Goal: Task Accomplishment & Management: Manage account settings

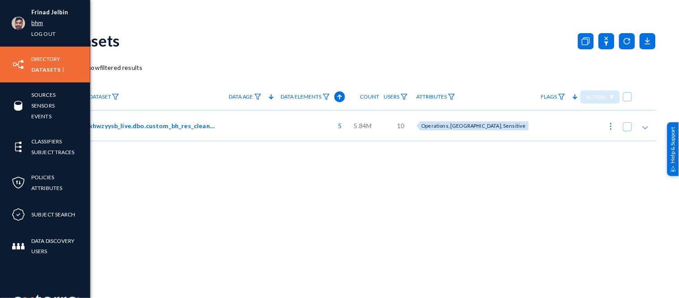
click at [36, 24] on link "bhm" at bounding box center [37, 23] width 12 height 10
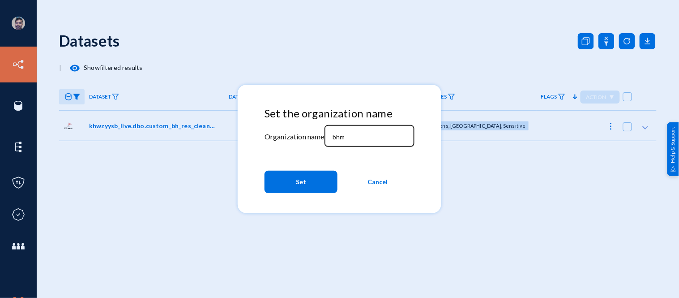
click at [353, 132] on div "bhm" at bounding box center [369, 134] width 81 height 23
type input "b"
type input "tandl"
click at [307, 178] on button "Set" at bounding box center [300, 181] width 73 height 22
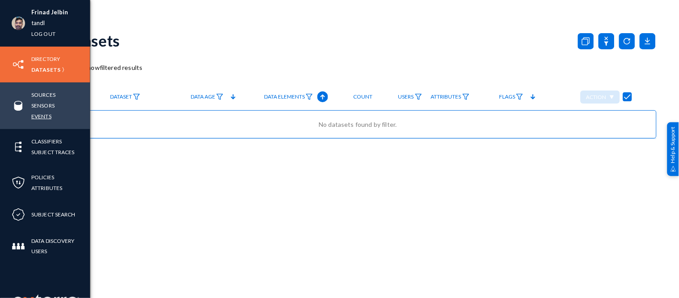
click at [40, 114] on link "Events" at bounding box center [41, 116] width 20 height 10
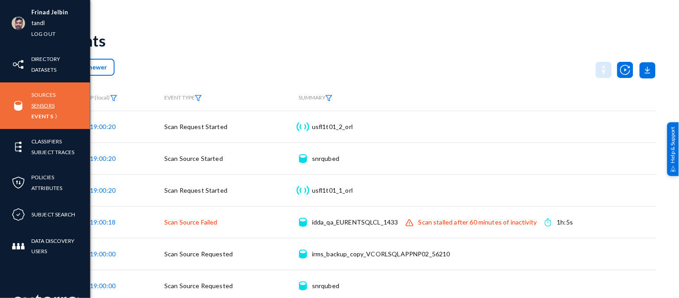
click at [50, 106] on link "Sensors" at bounding box center [42, 105] width 23 height 10
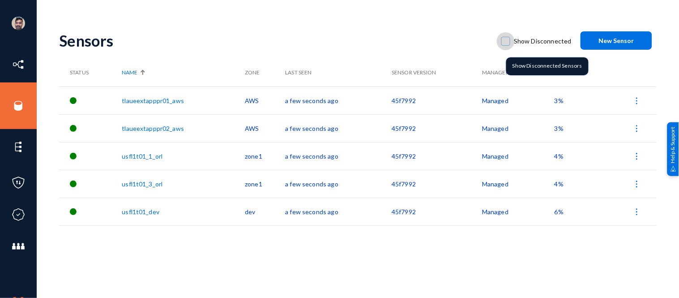
click at [507, 40] on span at bounding box center [505, 41] width 9 height 9
click at [506, 45] on input "Show Disconnected" at bounding box center [505, 45] width 1 height 1
checkbox input "true"
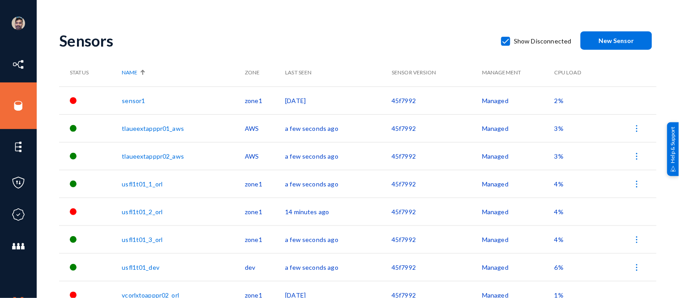
scroll to position [11, 0]
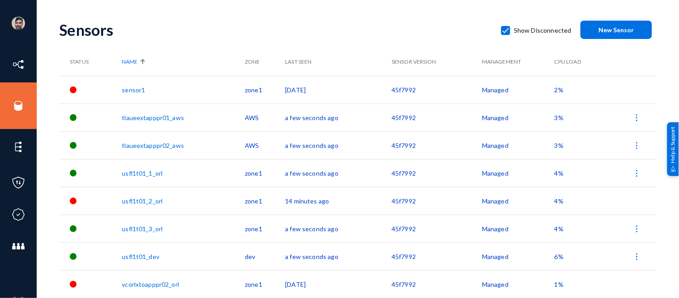
click at [136, 89] on link "sensor1" at bounding box center [133, 90] width 23 height 8
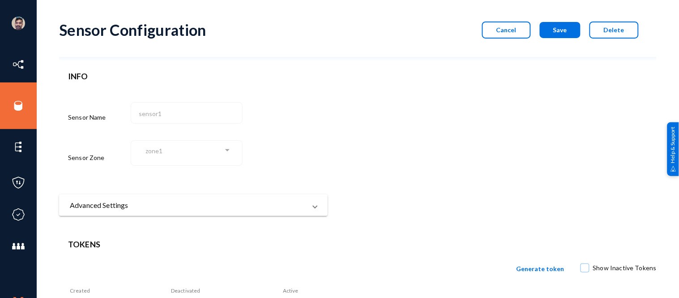
scroll to position [77, 0]
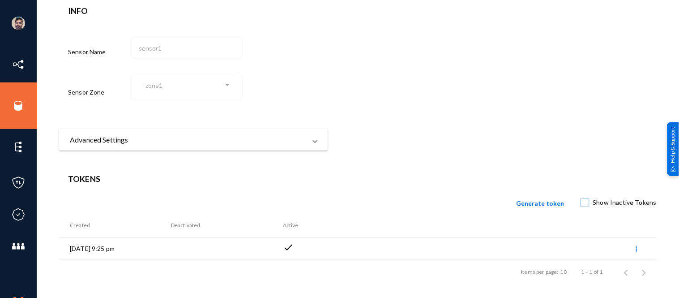
click at [181, 139] on mat-panel-title "Advanced Settings" at bounding box center [188, 139] width 236 height 11
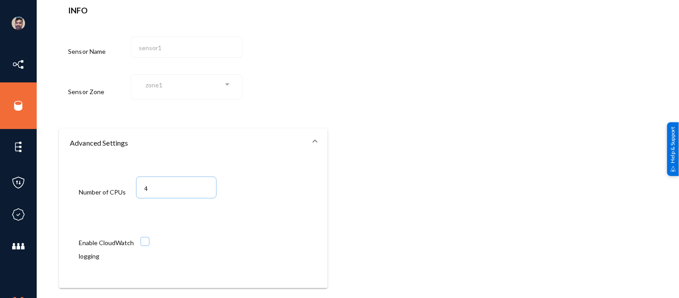
click at [146, 243] on span at bounding box center [144, 241] width 9 height 9
click at [145, 245] on input "checkbox" at bounding box center [145, 245] width 1 height 1
checkbox input "true"
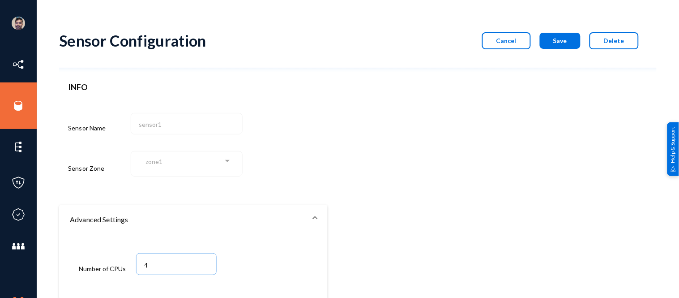
click at [556, 45] on button "Save" at bounding box center [560, 41] width 41 height 16
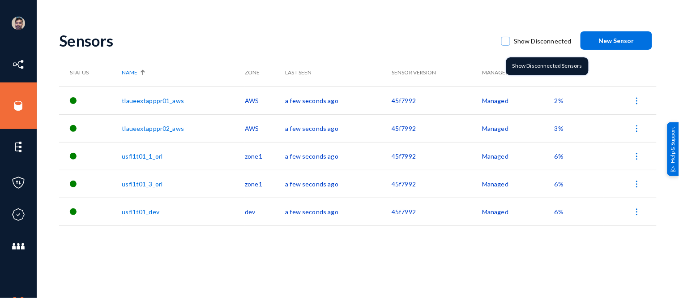
click at [509, 40] on span at bounding box center [505, 41] width 9 height 9
click at [506, 45] on input "Show Disconnected" at bounding box center [505, 45] width 1 height 1
checkbox input "true"
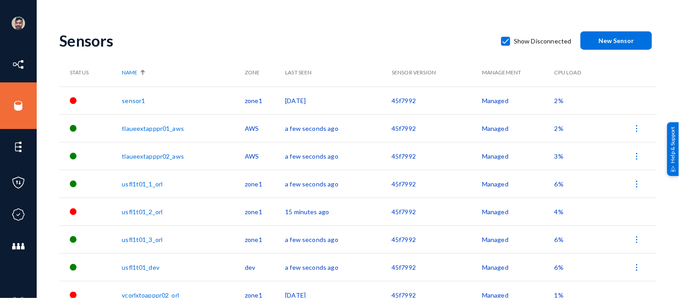
scroll to position [11, 0]
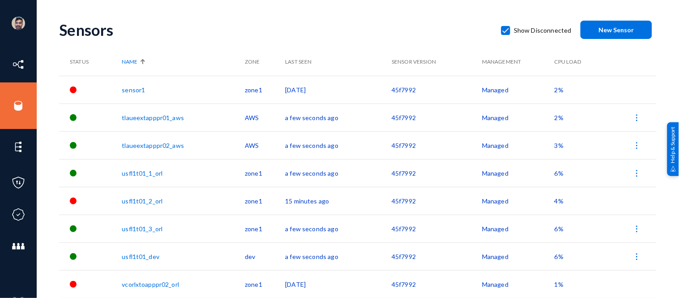
click at [140, 199] on link "usfl1t01_2_orl" at bounding box center [142, 201] width 41 height 8
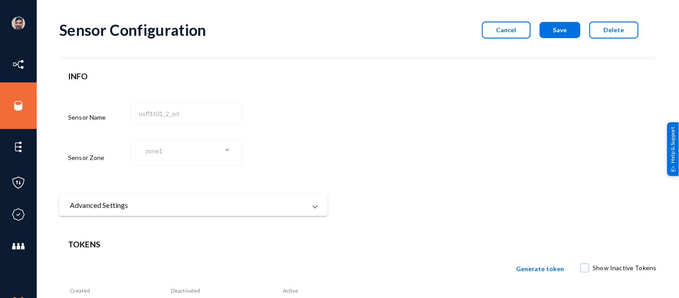
click at [154, 207] on mat-panel-title "Advanced Settings" at bounding box center [188, 205] width 236 height 11
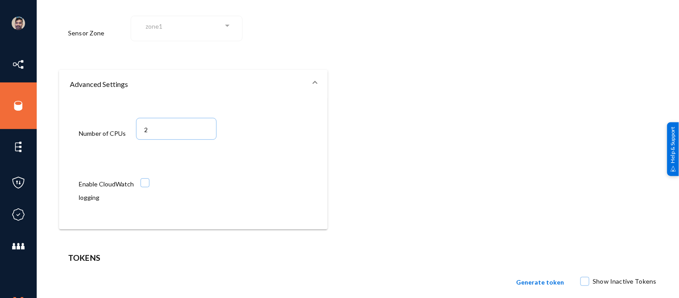
scroll to position [145, 0]
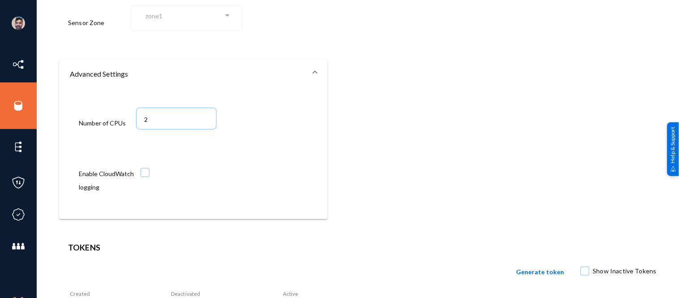
click at [146, 173] on span at bounding box center [144, 172] width 9 height 9
click at [145, 176] on input "checkbox" at bounding box center [145, 176] width 1 height 1
checkbox input "true"
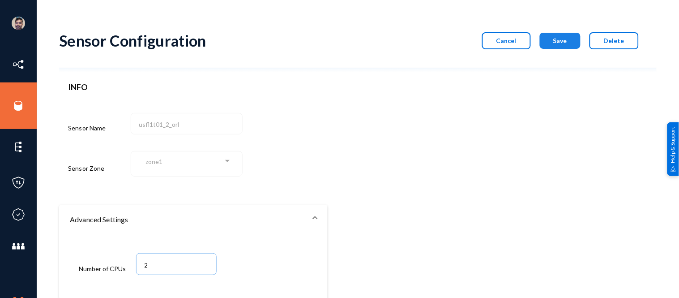
click at [548, 46] on button "Save" at bounding box center [560, 41] width 41 height 16
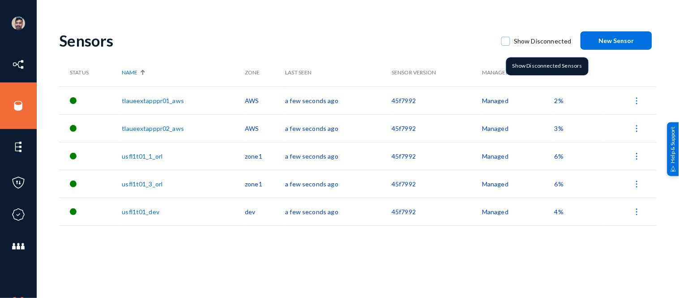
click at [506, 40] on span at bounding box center [505, 41] width 9 height 9
click at [506, 45] on input "Show Disconnected" at bounding box center [505, 45] width 1 height 1
checkbox input "true"
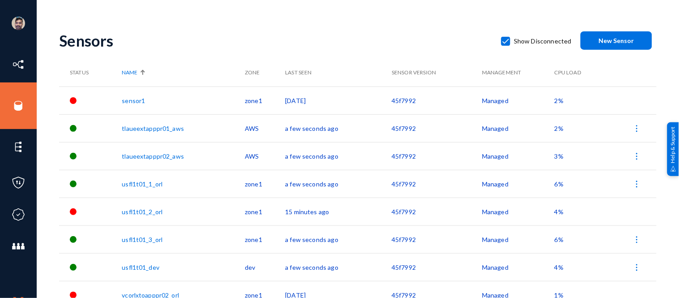
scroll to position [11, 0]
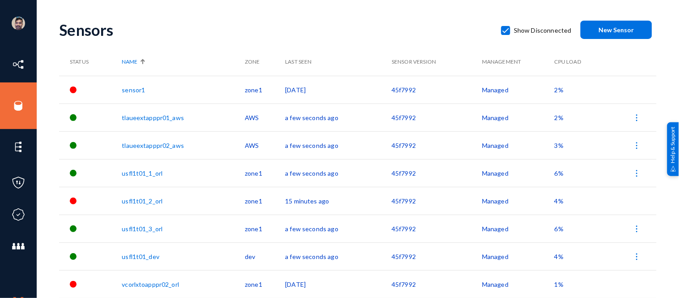
click at [153, 285] on link "vcorlxtoapppr02_orl" at bounding box center [150, 284] width 57 height 8
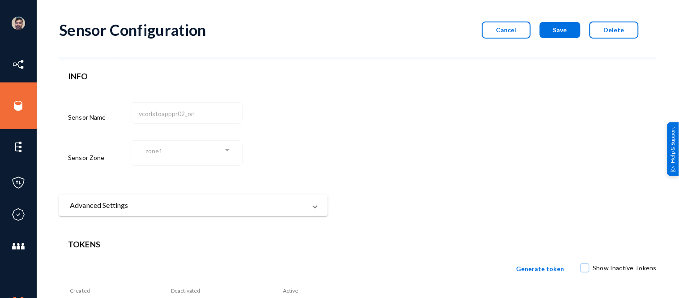
click at [100, 203] on mat-panel-title "Advanced Settings" at bounding box center [188, 205] width 236 height 11
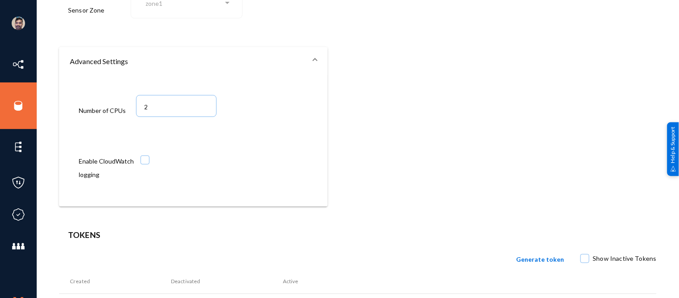
scroll to position [215, 0]
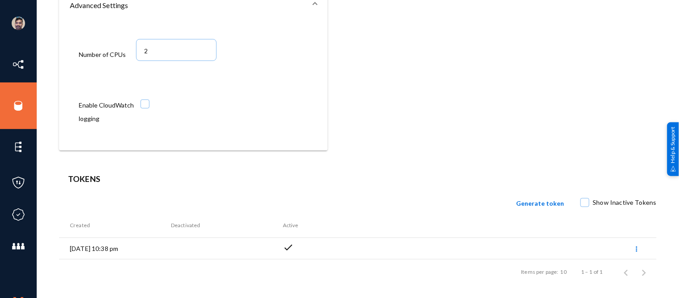
click at [146, 107] on span at bounding box center [144, 103] width 9 height 9
click at [145, 108] on input "checkbox" at bounding box center [145, 108] width 1 height 1
checkbox input "true"
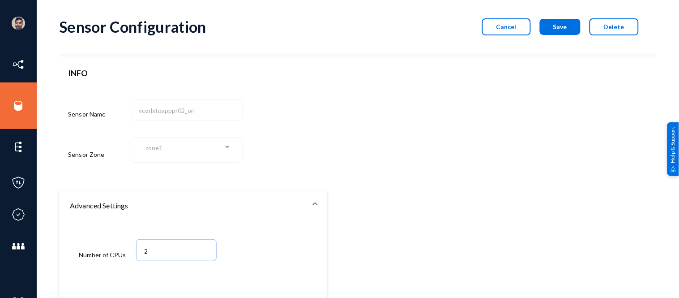
scroll to position [0, 0]
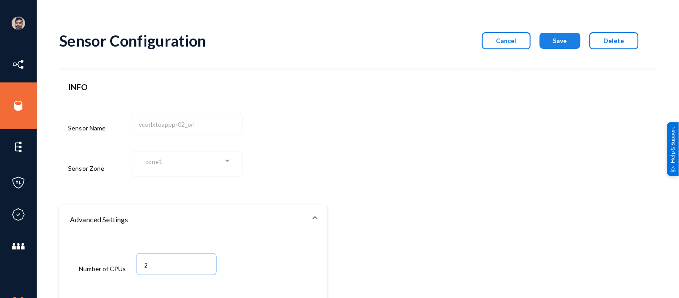
click at [546, 41] on button "Save" at bounding box center [560, 41] width 41 height 16
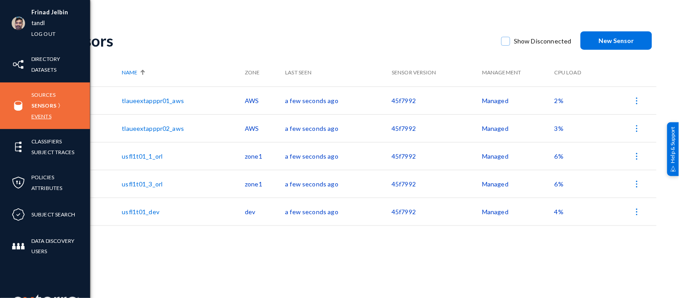
click at [47, 115] on link "Events" at bounding box center [41, 116] width 20 height 10
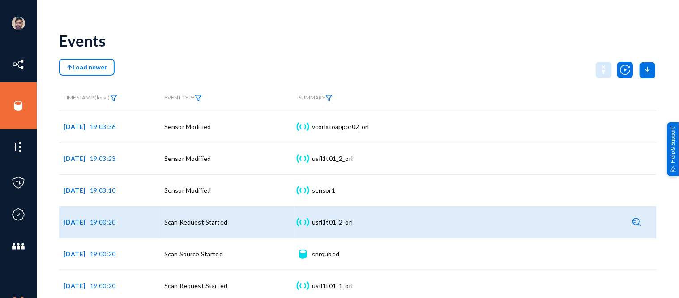
click at [633, 222] on img at bounding box center [637, 221] width 9 height 9
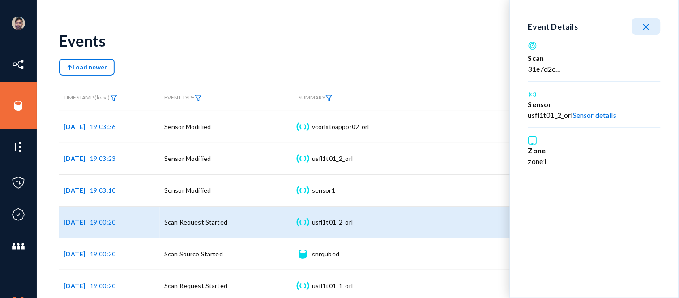
click at [597, 115] on link "Sensor details" at bounding box center [594, 115] width 43 height 9
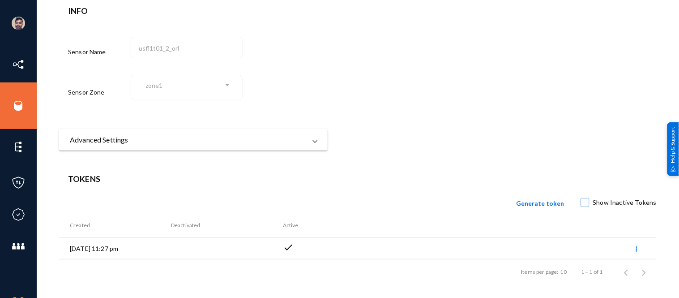
scroll to position [20, 0]
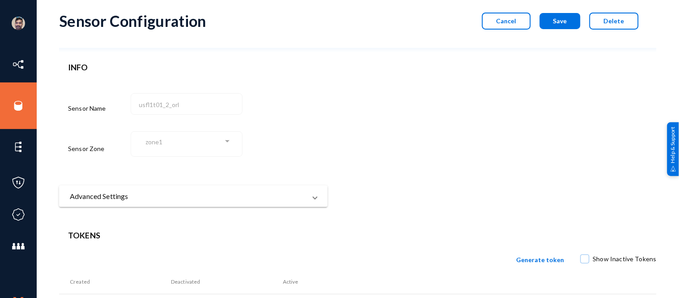
click at [506, 22] on span "Cancel" at bounding box center [506, 21] width 20 height 8
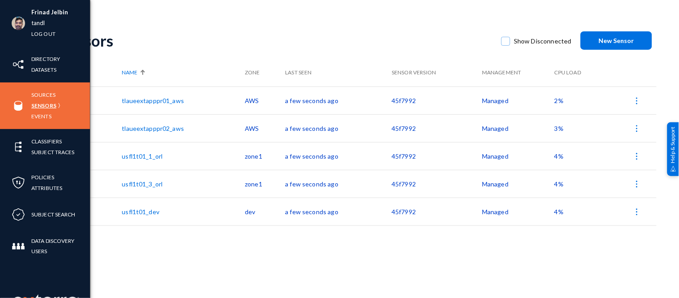
click at [43, 104] on link "Sensors" at bounding box center [43, 105] width 25 height 10
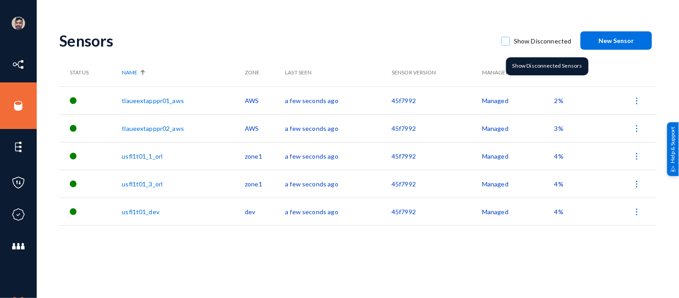
click at [510, 38] on span at bounding box center [505, 41] width 9 height 9
click at [506, 45] on input "Show Disconnected" at bounding box center [505, 45] width 1 height 1
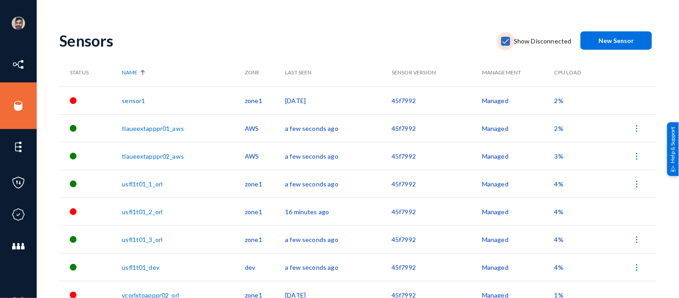
click at [504, 41] on span at bounding box center [505, 41] width 9 height 9
click at [505, 45] on input "Show Disconnected" at bounding box center [505, 45] width 1 height 1
checkbox input "false"
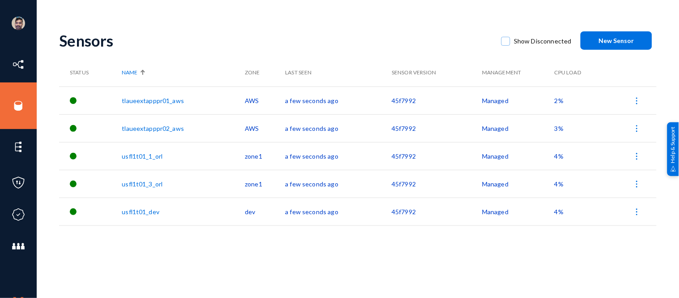
click at [146, 97] on link "tlaueextapppr01_aws" at bounding box center [153, 101] width 62 height 8
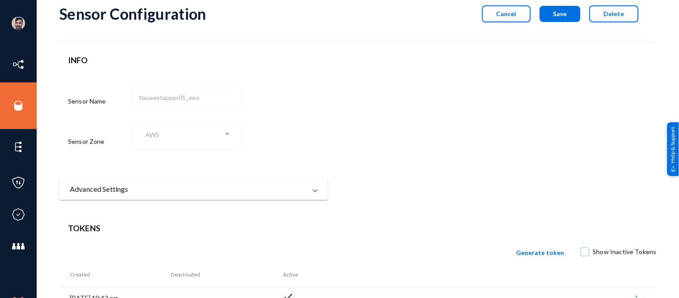
click at [193, 199] on mat-expansion-panel-header "Advanced Settings" at bounding box center [193, 188] width 268 height 21
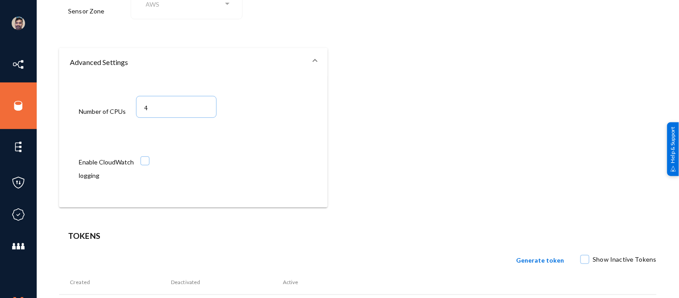
scroll to position [208, 0]
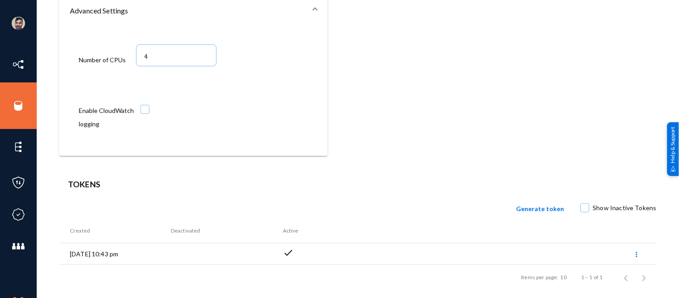
click at [140, 111] on span at bounding box center [144, 109] width 9 height 9
click at [145, 113] on input "checkbox" at bounding box center [145, 113] width 1 height 1
checkbox input "true"
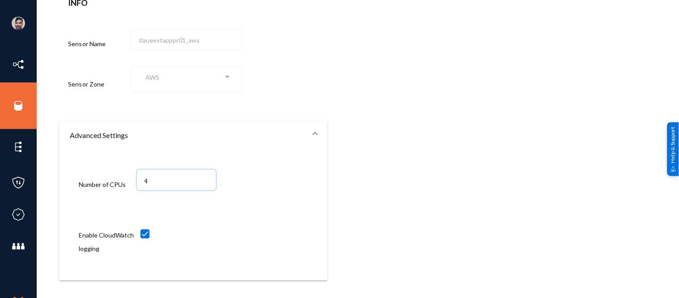
scroll to position [0, 0]
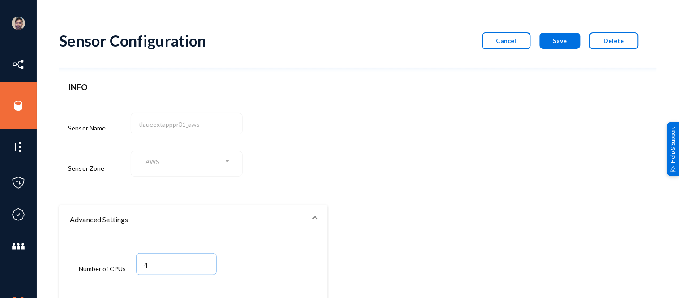
click at [565, 46] on button "Save" at bounding box center [560, 41] width 41 height 16
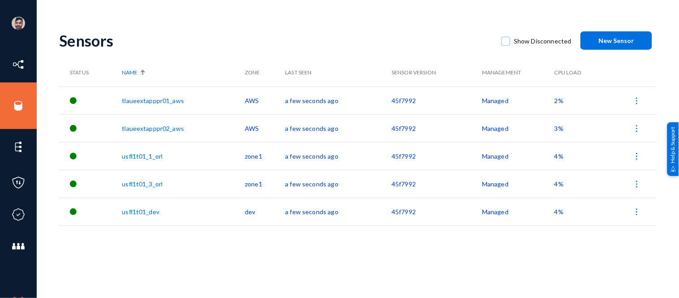
click at [148, 127] on link "tlaueextapppr02_aws" at bounding box center [153, 128] width 62 height 8
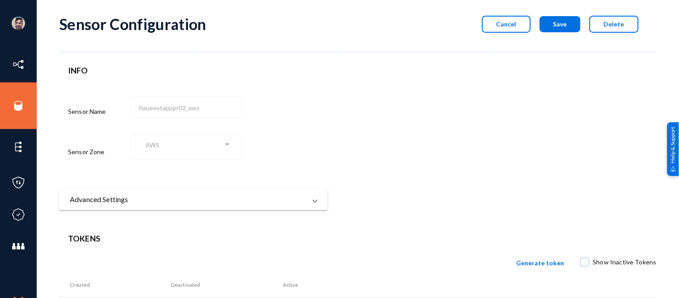
scroll to position [26, 0]
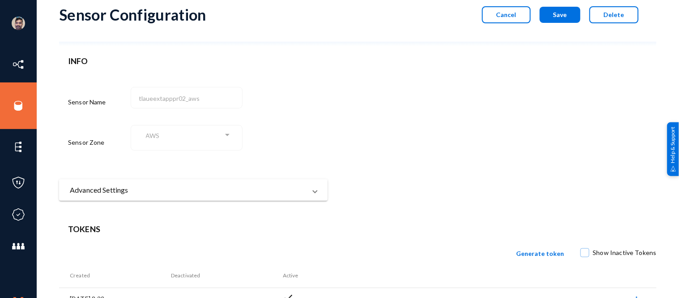
click at [176, 196] on mat-expansion-panel-header "Advanced Settings" at bounding box center [193, 189] width 268 height 21
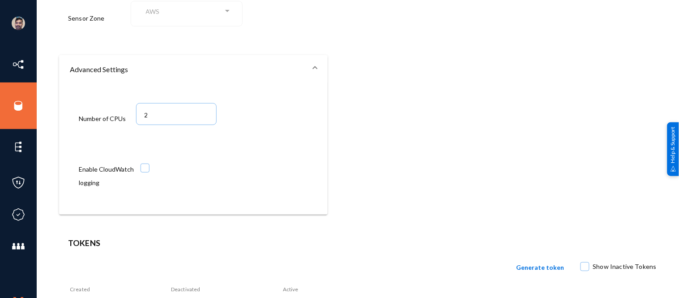
scroll to position [162, 0]
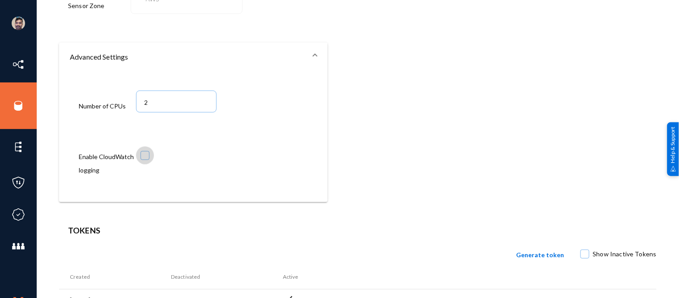
click at [149, 157] on span at bounding box center [144, 155] width 9 height 9
click at [145, 159] on input "checkbox" at bounding box center [145, 159] width 1 height 1
checkbox input "true"
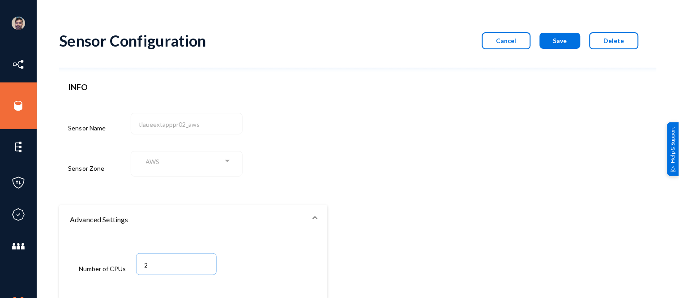
click at [558, 37] on span "Save" at bounding box center [560, 41] width 14 height 8
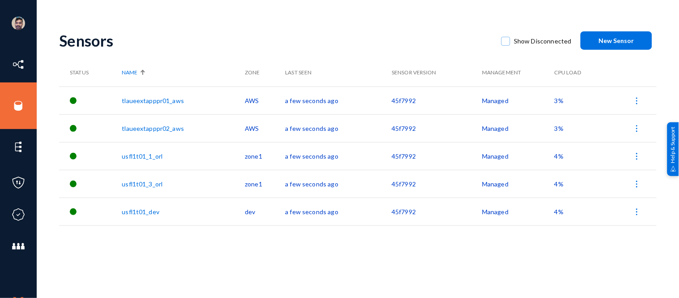
click at [135, 155] on link "usfl1t01_1_orl" at bounding box center [142, 156] width 41 height 8
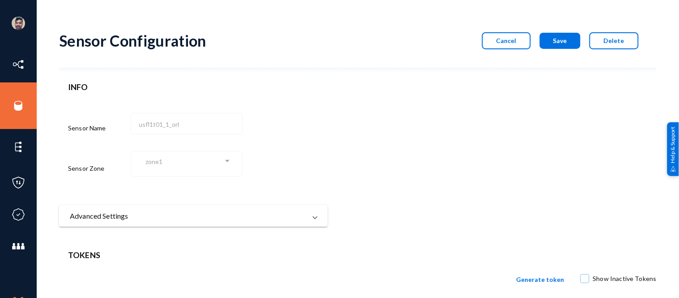
click at [218, 218] on mat-panel-title "Advanced Settings" at bounding box center [188, 215] width 236 height 11
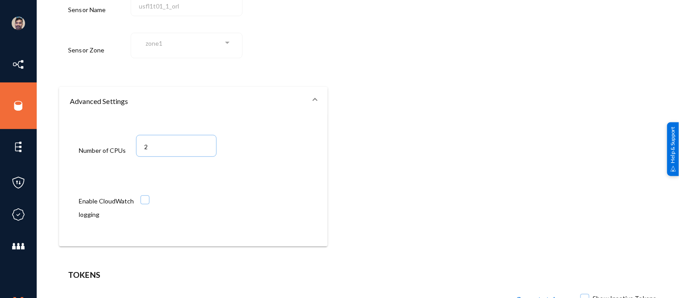
scroll to position [126, 0]
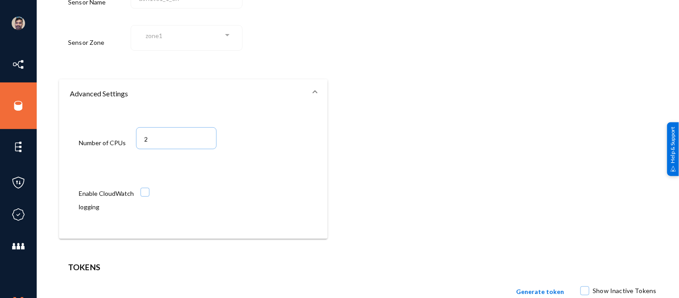
click at [145, 196] on span at bounding box center [144, 191] width 9 height 9
click at [145, 197] on input "checkbox" at bounding box center [145, 196] width 1 height 1
checkbox input "true"
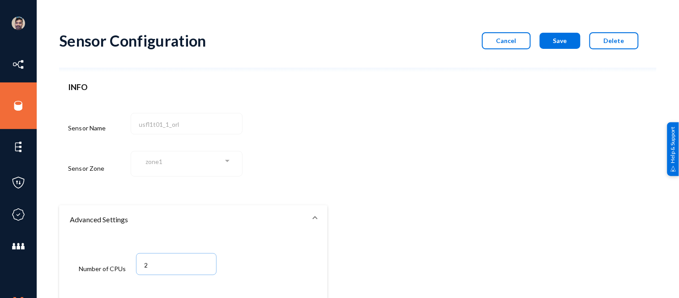
click at [554, 38] on span "Save" at bounding box center [560, 41] width 14 height 8
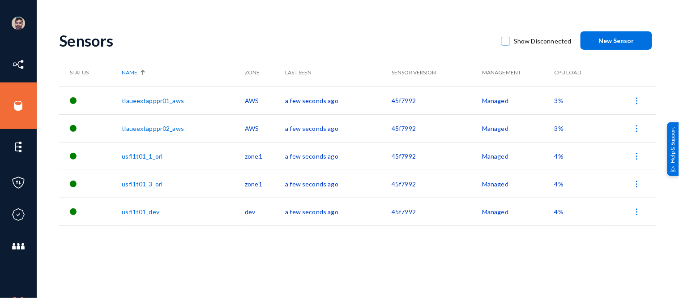
click at [140, 185] on link "usfl1t01_3_orl" at bounding box center [142, 184] width 41 height 8
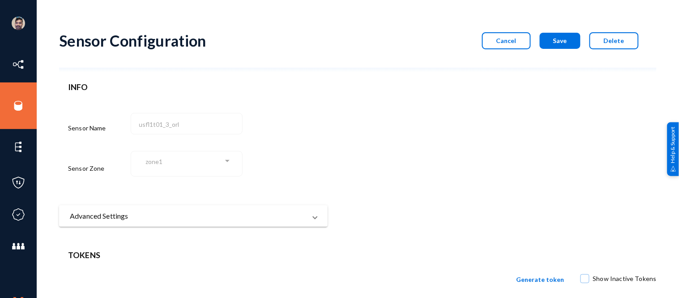
click at [168, 218] on mat-panel-title "Advanced Settings" at bounding box center [188, 215] width 236 height 11
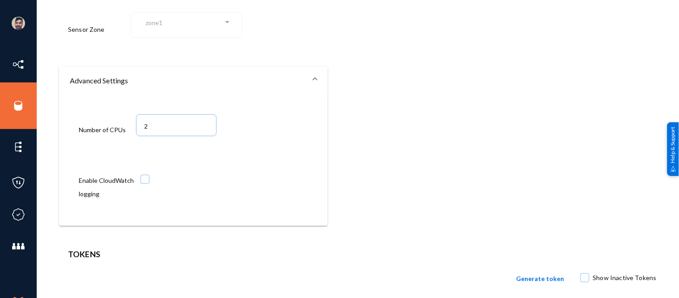
scroll to position [146, 0]
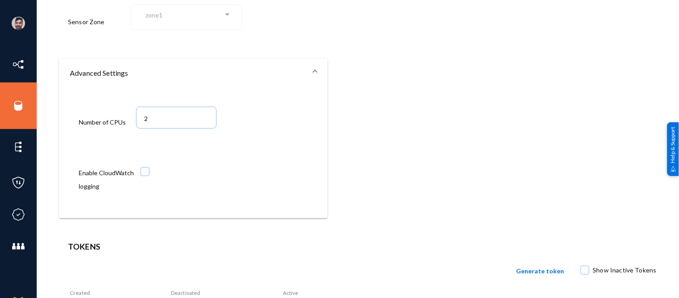
click at [144, 172] on span at bounding box center [144, 171] width 9 height 9
click at [145, 175] on input "checkbox" at bounding box center [145, 175] width 1 height 1
checkbox input "true"
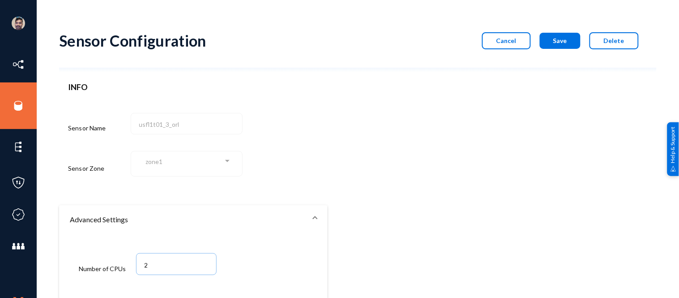
click at [560, 46] on button "Save" at bounding box center [560, 41] width 41 height 16
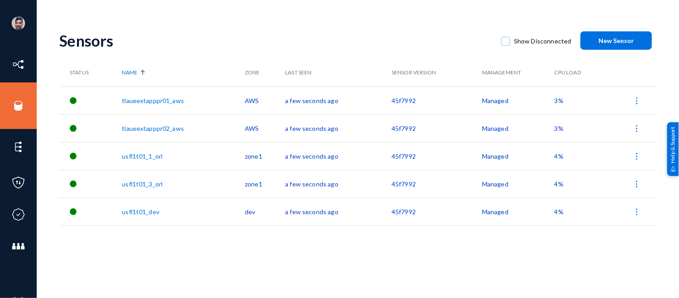
click at [132, 212] on link "usfl1t01_dev" at bounding box center [141, 212] width 38 height 8
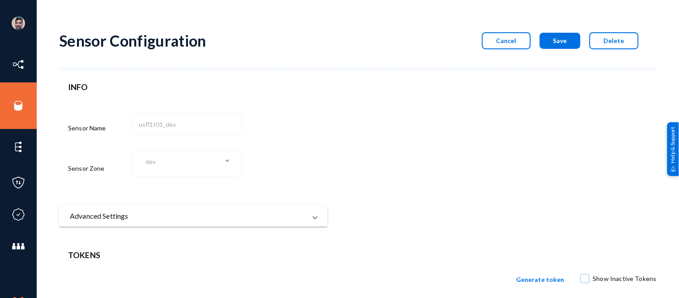
scroll to position [77, 0]
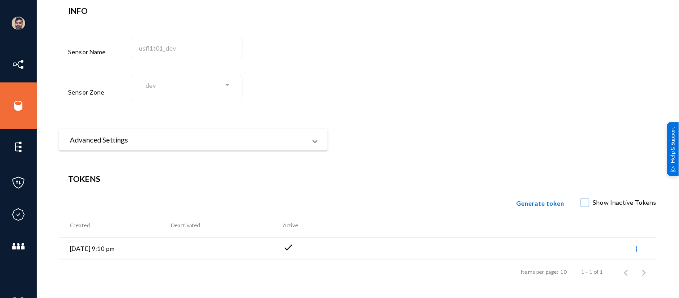
click at [166, 131] on mat-expansion-panel-header "Advanced Settings" at bounding box center [193, 139] width 268 height 21
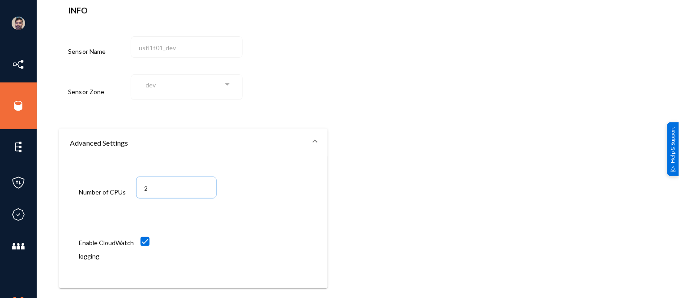
scroll to position [0, 0]
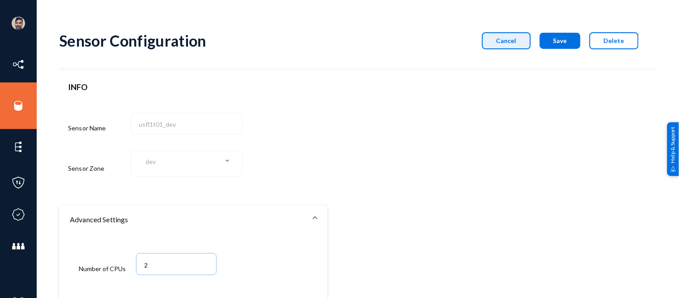
click at [515, 38] on span "Cancel" at bounding box center [506, 41] width 20 height 8
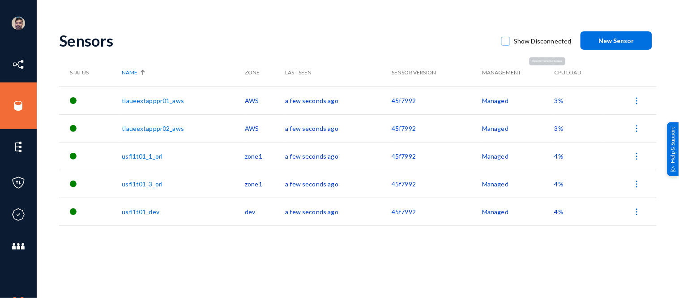
click at [507, 40] on span at bounding box center [505, 41] width 9 height 9
click at [506, 45] on input "Show Disconnected" at bounding box center [505, 45] width 1 height 1
checkbox input "true"
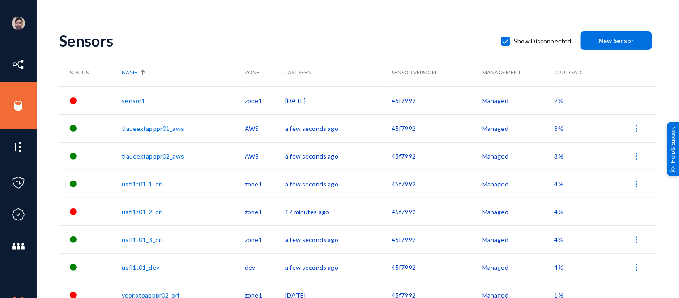
scroll to position [11, 0]
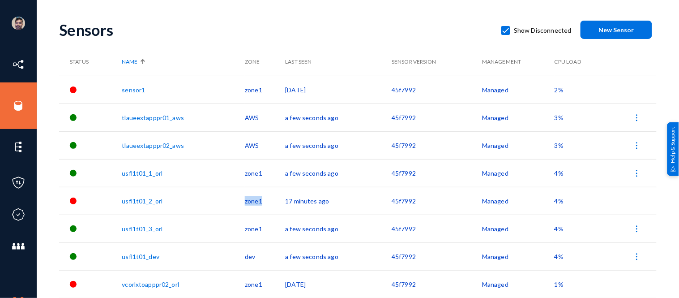
drag, startPoint x: 274, startPoint y: 191, endPoint x: 207, endPoint y: 203, distance: 68.3
click at [207, 203] on tr "usfl1t01_2_orl zone1 17 minutes ago 45f7992 Managed 4%" at bounding box center [357, 201] width 597 height 28
click at [305, 202] on td "17 minutes ago" at bounding box center [338, 201] width 106 height 28
click at [132, 199] on link "usfl1t01_2_orl" at bounding box center [142, 201] width 41 height 8
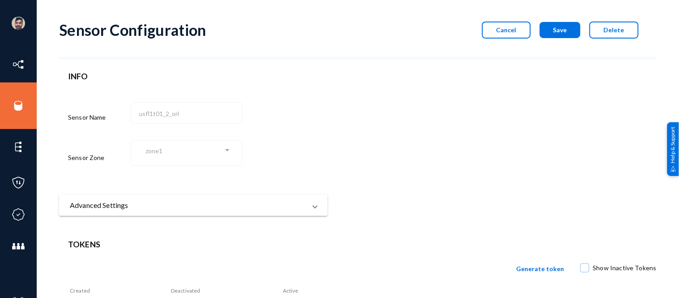
scroll to position [77, 0]
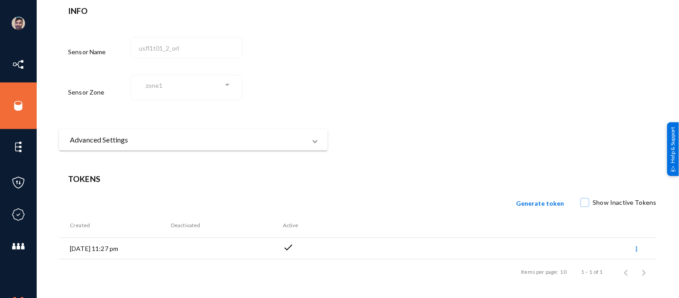
click at [195, 140] on mat-panel-title "Advanced Settings" at bounding box center [188, 139] width 236 height 11
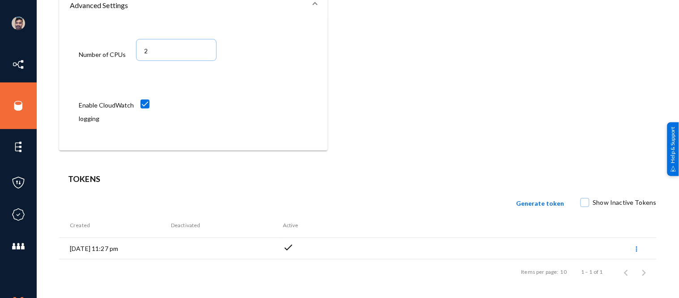
scroll to position [212, 0]
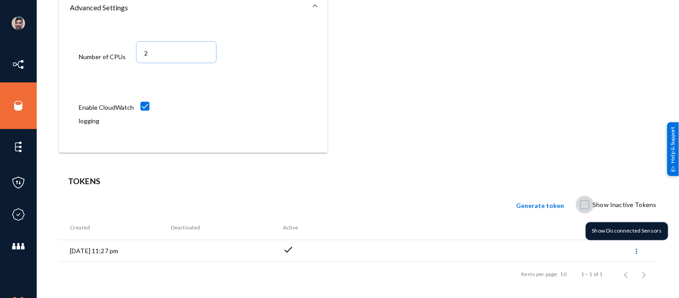
click at [586, 205] on span at bounding box center [584, 204] width 9 height 9
click at [585, 208] on input "Show Inactive Tokens" at bounding box center [584, 208] width 1 height 1
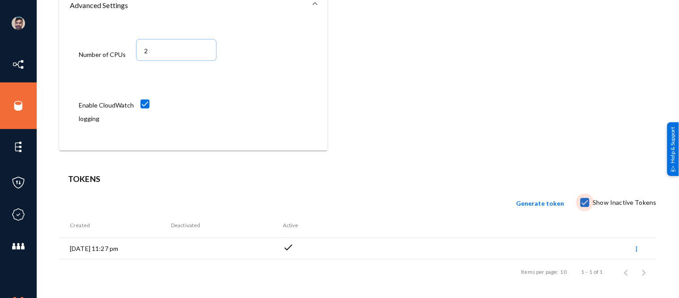
click at [586, 203] on span at bounding box center [584, 202] width 9 height 9
click at [585, 206] on input "Show Inactive Tokens" at bounding box center [584, 206] width 1 height 1
checkbox input "false"
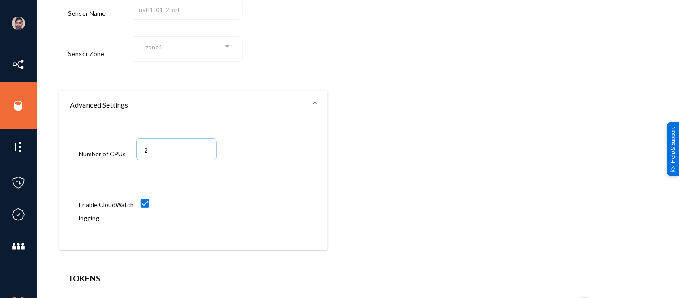
scroll to position [0, 0]
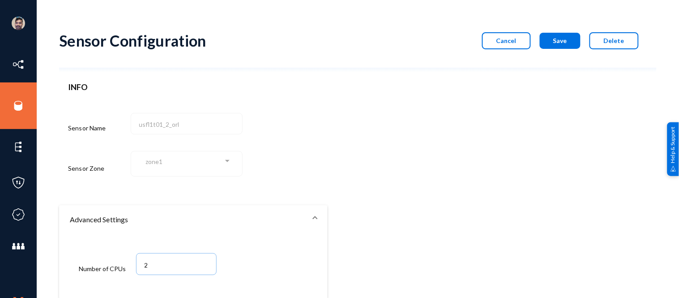
click at [509, 38] on span "Cancel" at bounding box center [506, 41] width 20 height 8
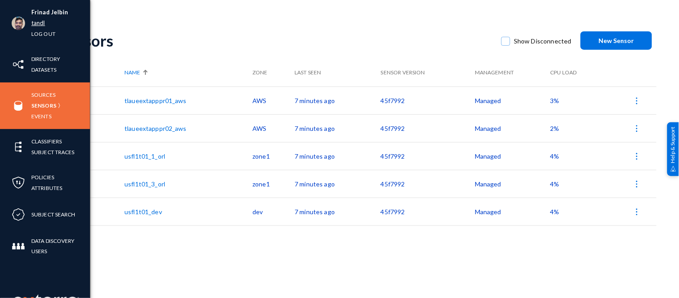
click at [37, 21] on link "tandl" at bounding box center [38, 23] width 14 height 10
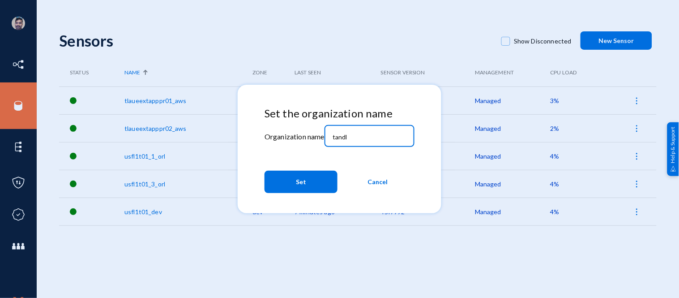
click at [358, 139] on input "tandl" at bounding box center [370, 137] width 77 height 8
type input "t"
type input "russel"
click at [298, 181] on span "Set" at bounding box center [301, 182] width 10 height 16
